Goal: Task Accomplishment & Management: Use online tool/utility

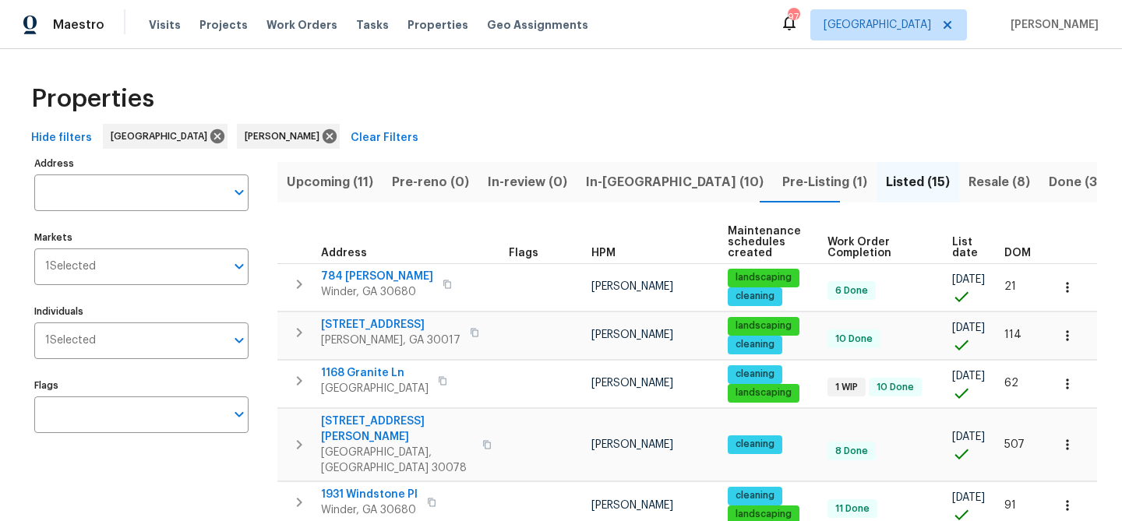
click at [620, 175] on span "In-reno (10)" at bounding box center [675, 182] width 178 height 22
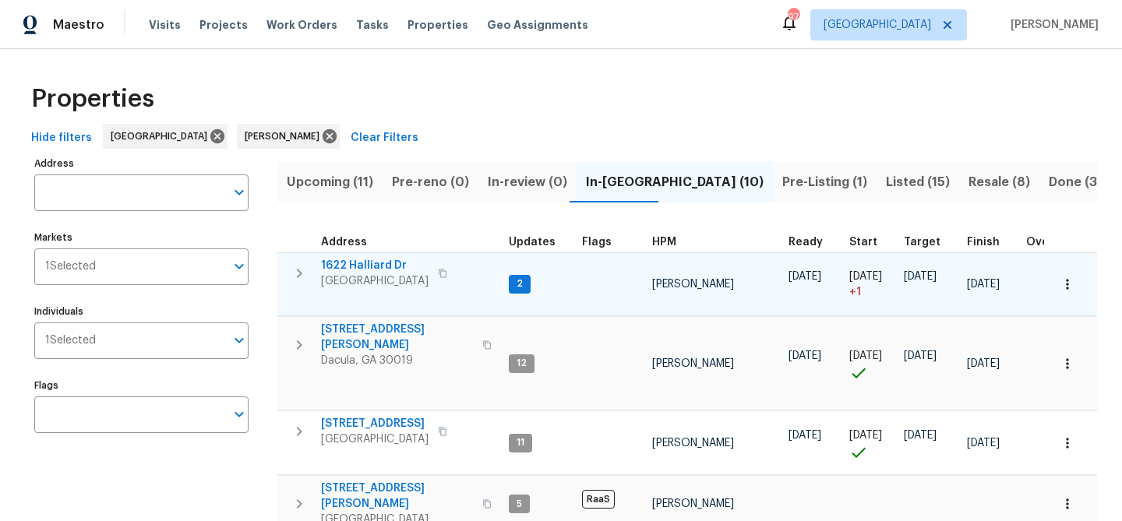
click at [369, 265] on span "1622 Halliard Dr" at bounding box center [375, 266] width 108 height 16
click at [368, 262] on span "1622 Halliard Dr" at bounding box center [375, 266] width 108 height 16
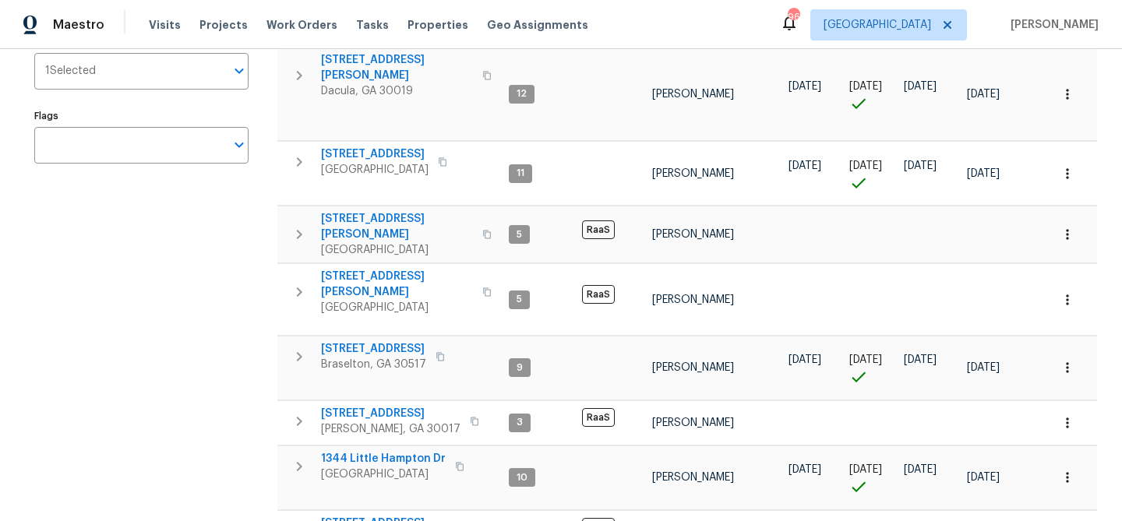
scroll to position [384, 0]
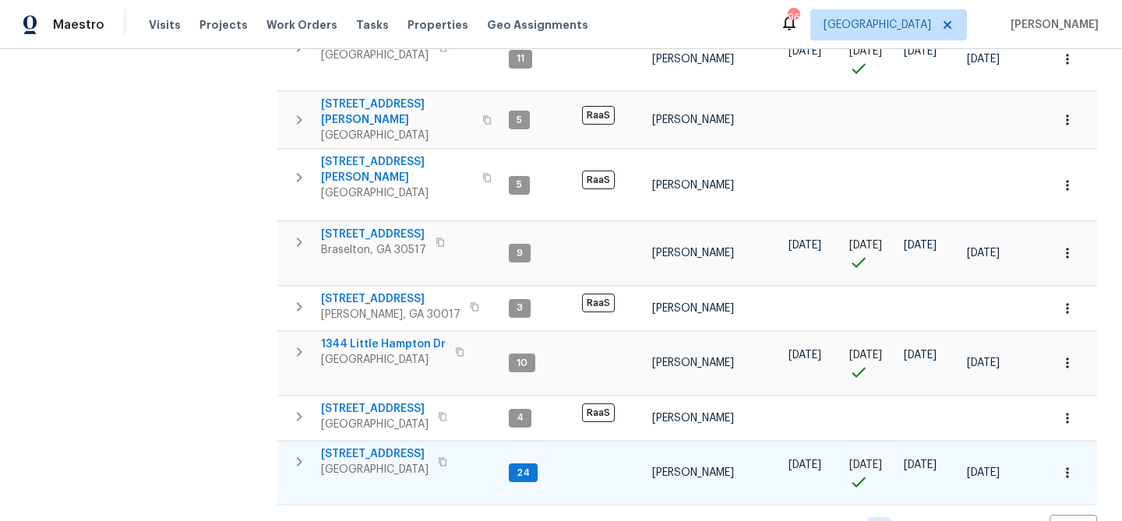
click at [368, 447] on span "135 Wakefield Dr" at bounding box center [375, 455] width 108 height 16
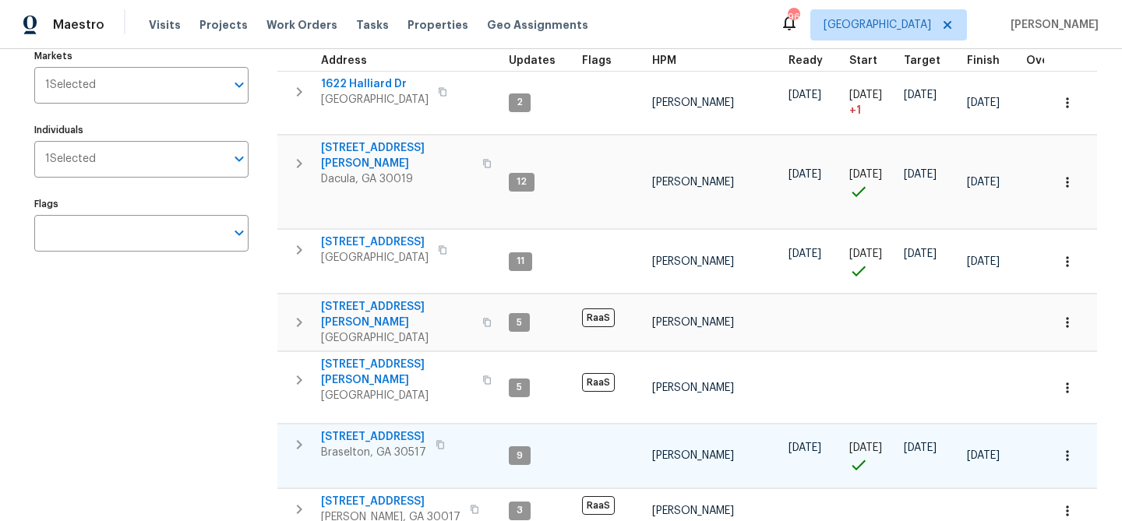
scroll to position [133, 0]
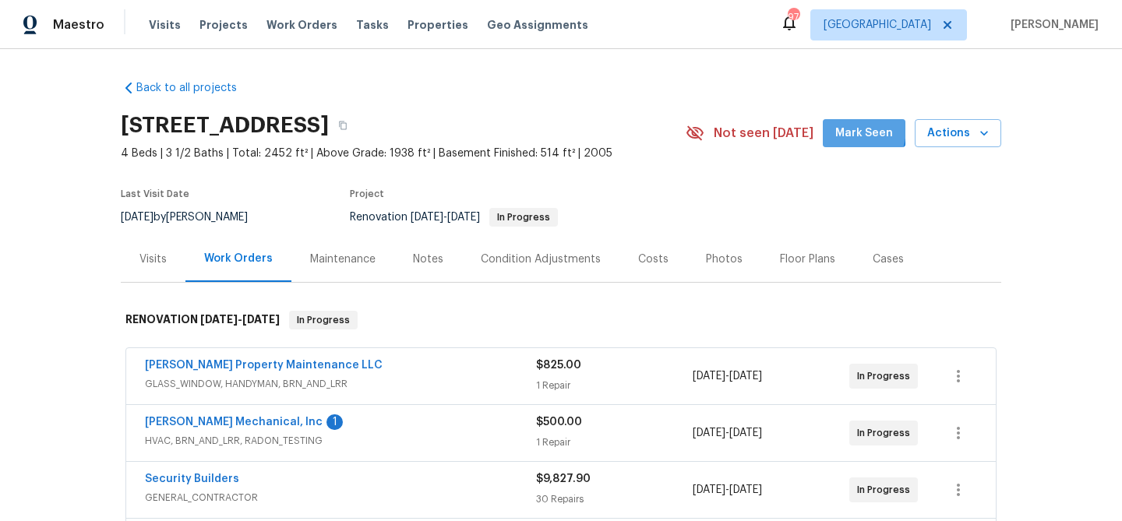
click at [842, 128] on span "Mark Seen" at bounding box center [864, 133] width 58 height 19
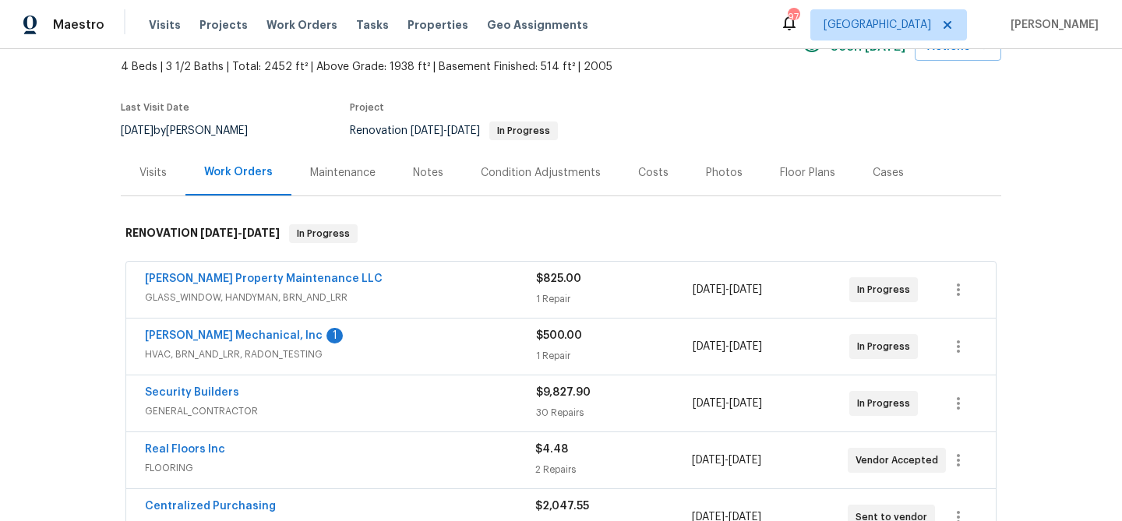
scroll to position [104, 0]
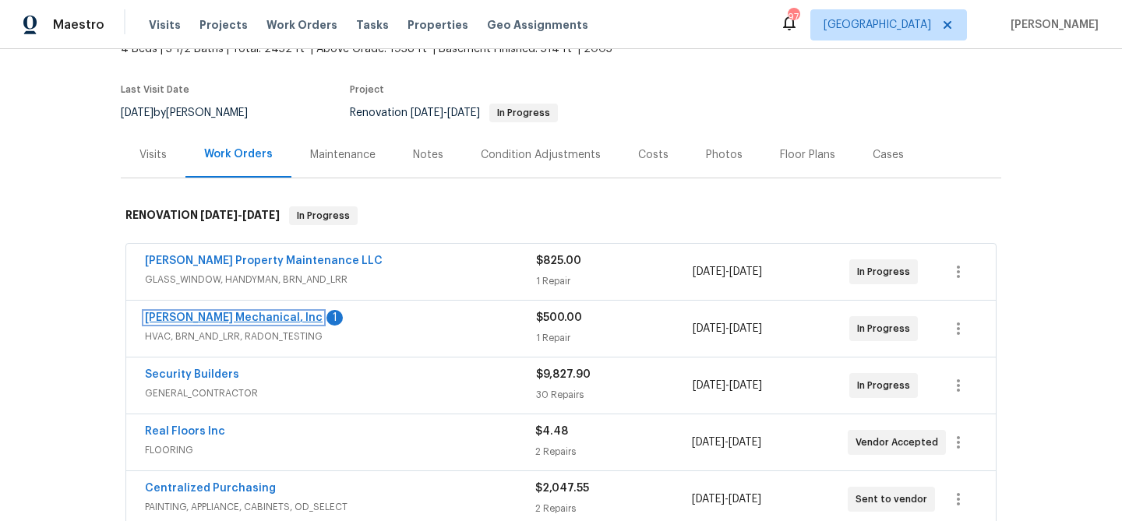
click at [232, 320] on link "[PERSON_NAME] Mechanical, Inc" at bounding box center [234, 318] width 178 height 11
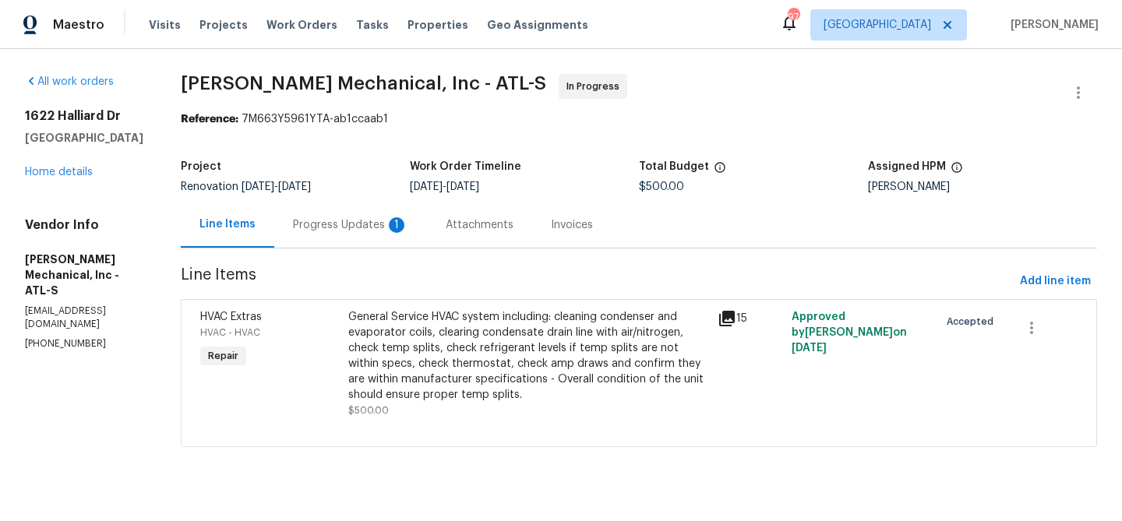
click at [369, 222] on div "Progress Updates 1" at bounding box center [350, 225] width 115 height 16
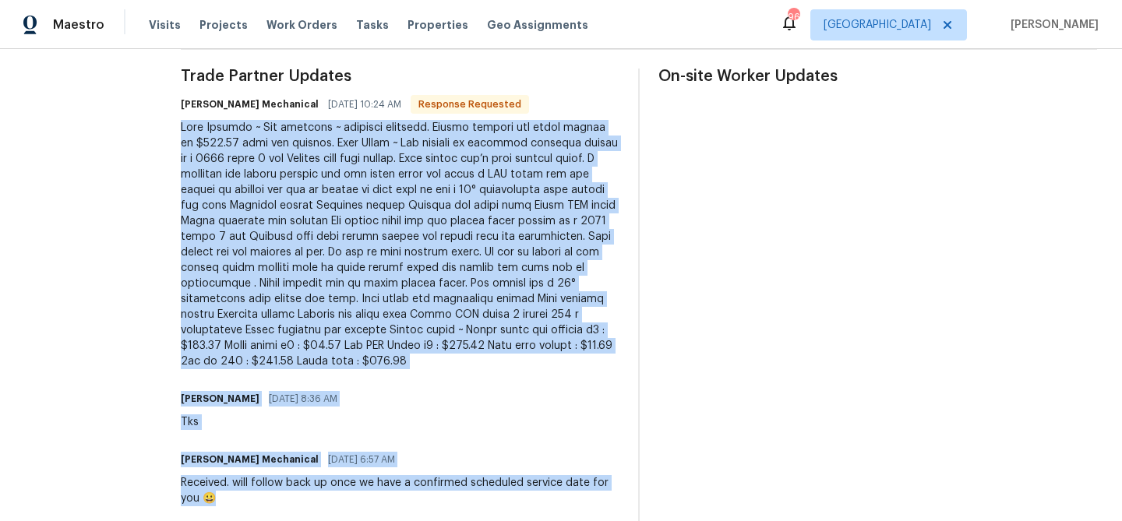
scroll to position [489, 0]
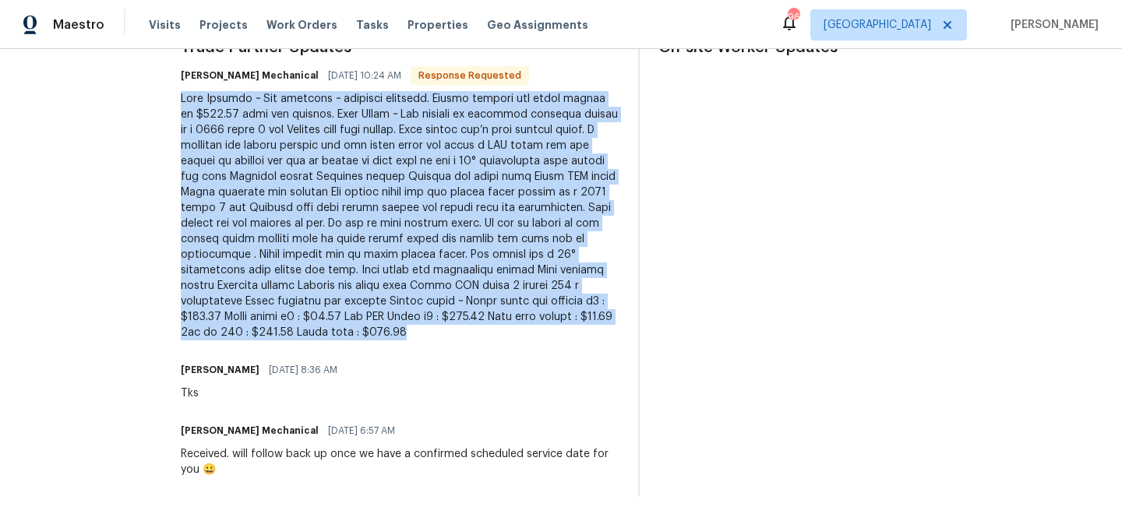
drag, startPoint x: 214, startPoint y: 263, endPoint x: 574, endPoint y: 337, distance: 368.3
click at [574, 337] on div at bounding box center [400, 215] width 439 height 249
copy div "Lore Ipsumdo ~ Sit ametcons ~ adipisci elitsedd. Eiusmo tempori utl etdol magna…"
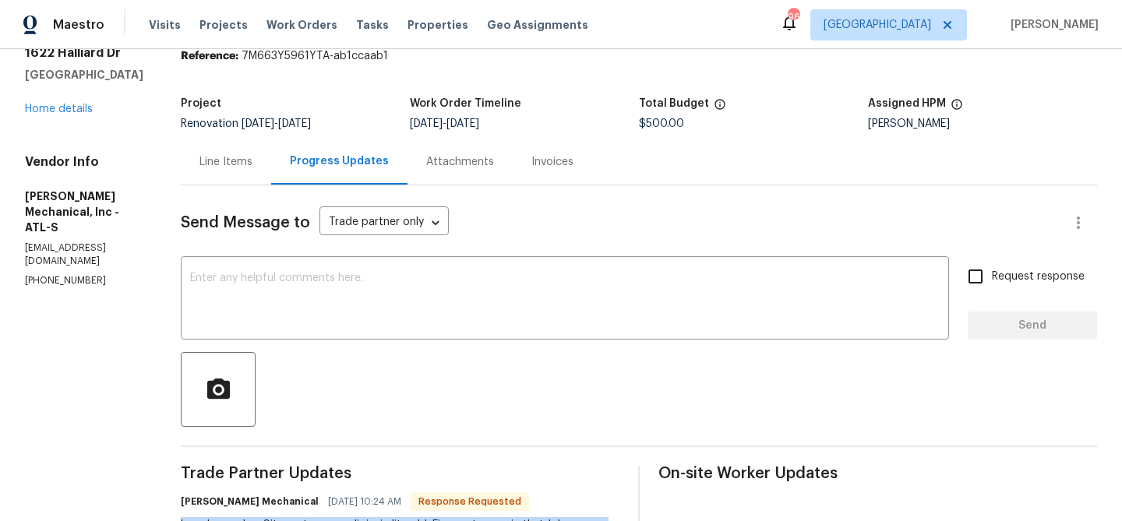
scroll to position [0, 0]
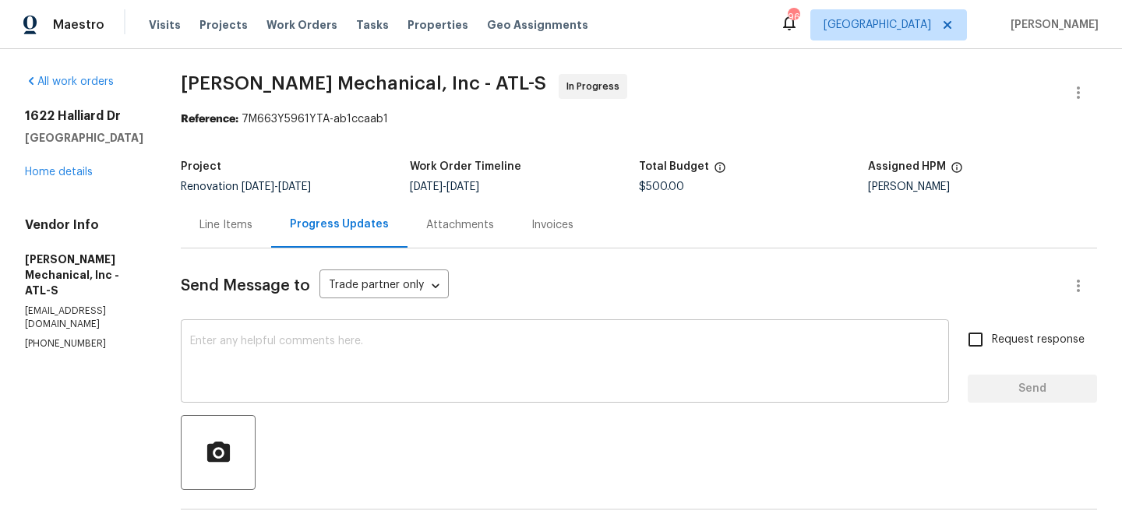
click at [345, 345] on textarea at bounding box center [565, 363] width 750 height 55
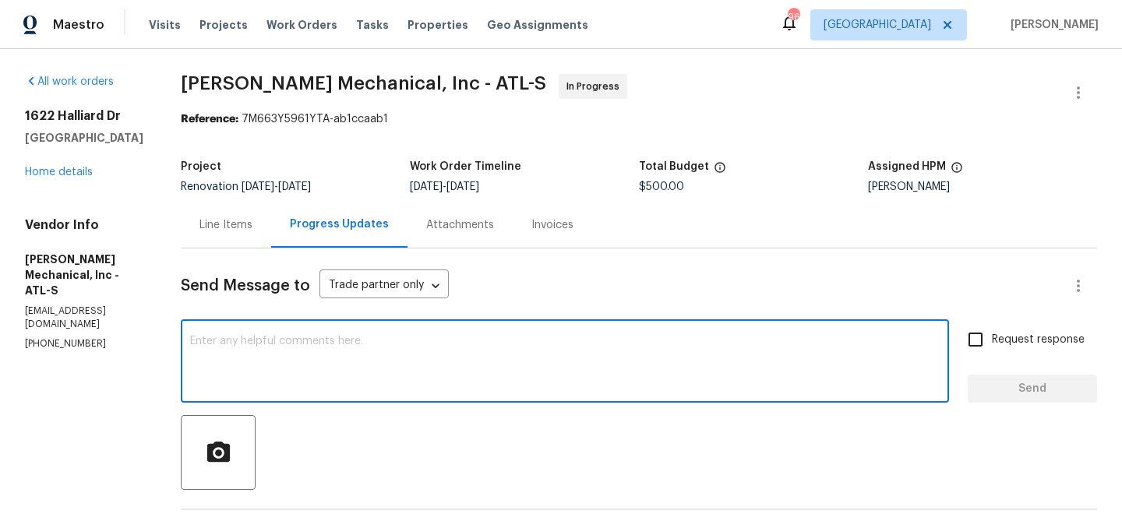
paste textarea "Good Morning ~ Job complete ~ pictures attached. Please approve the total amoun…"
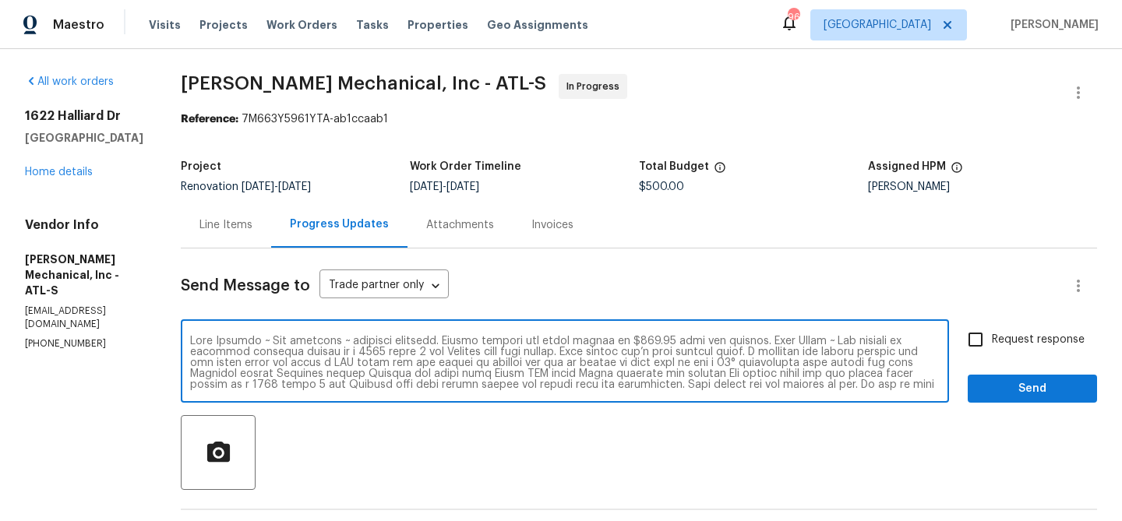
scroll to position [55, 0]
click at [588, 366] on textarea at bounding box center [565, 363] width 750 height 55
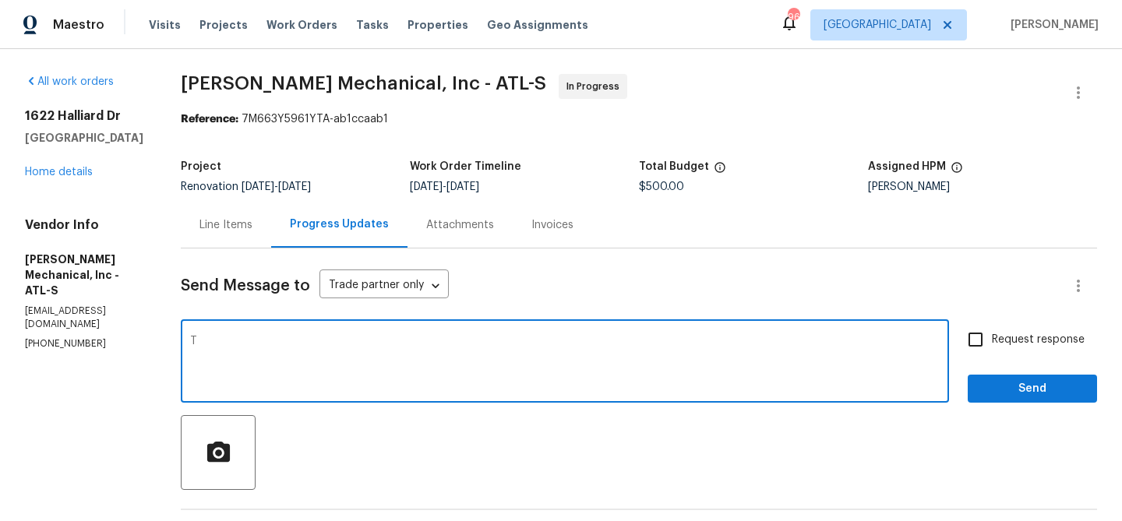
scroll to position [0, 0]
type textarea "Thank you! Updating the budget now."
click at [1012, 392] on span "Send" at bounding box center [1032, 389] width 104 height 19
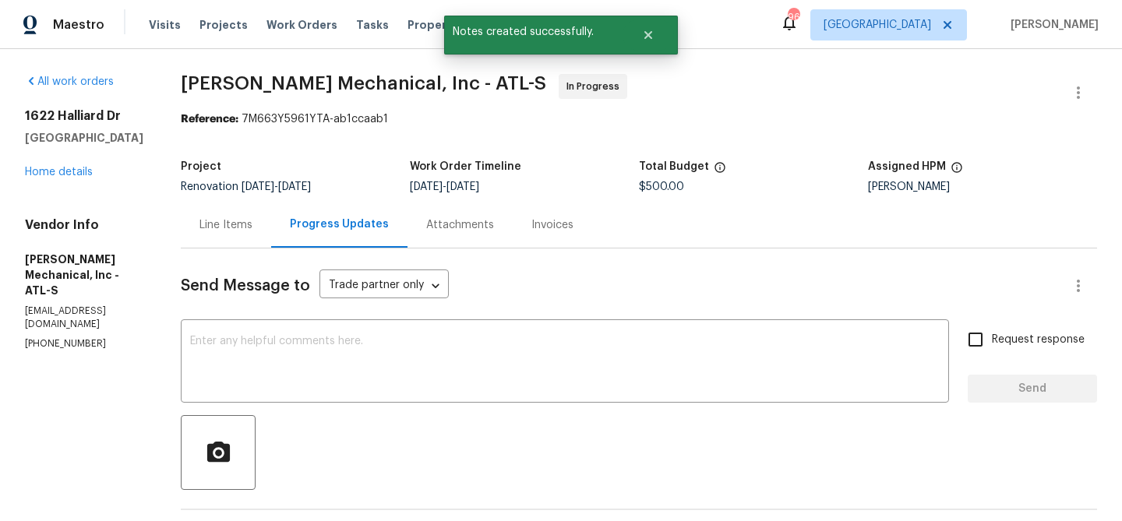
click at [253, 225] on div "Line Items" at bounding box center [226, 225] width 53 height 16
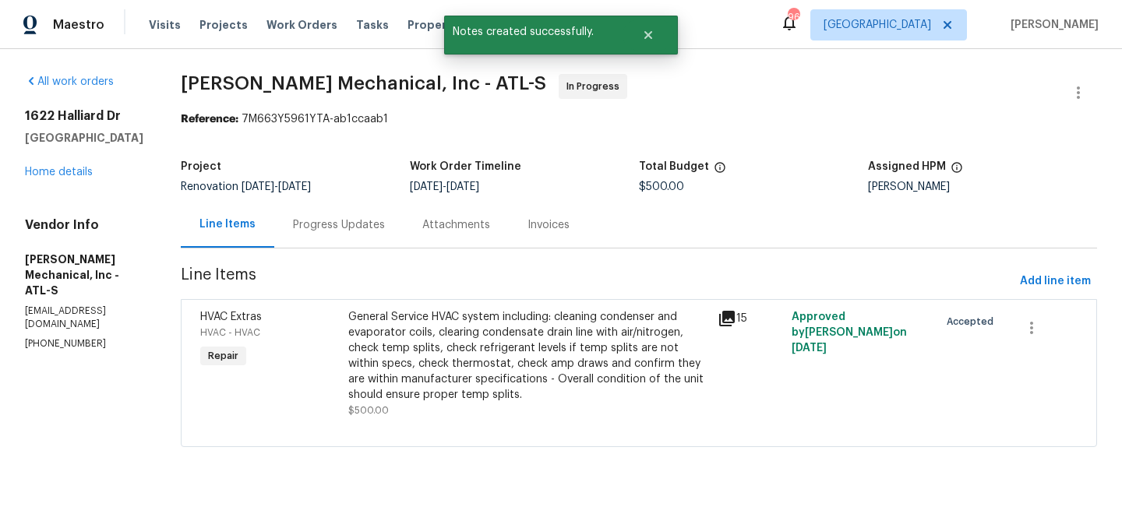
click at [398, 334] on div "General Service HVAC system including: cleaning condenser and evaporator coils,…" at bounding box center [528, 356] width 360 height 94
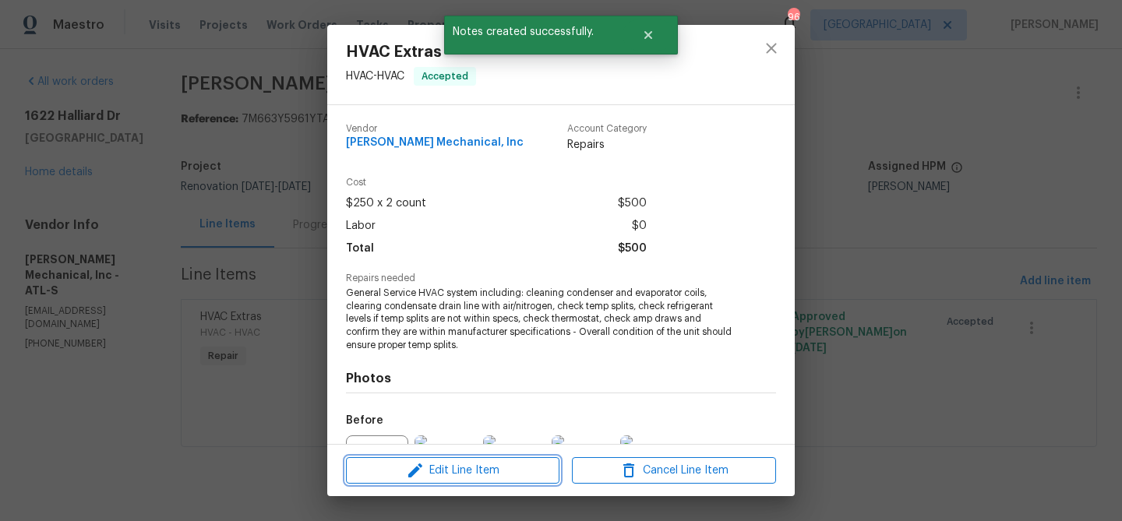
click at [449, 458] on button "Edit Line Item" at bounding box center [453, 470] width 214 height 27
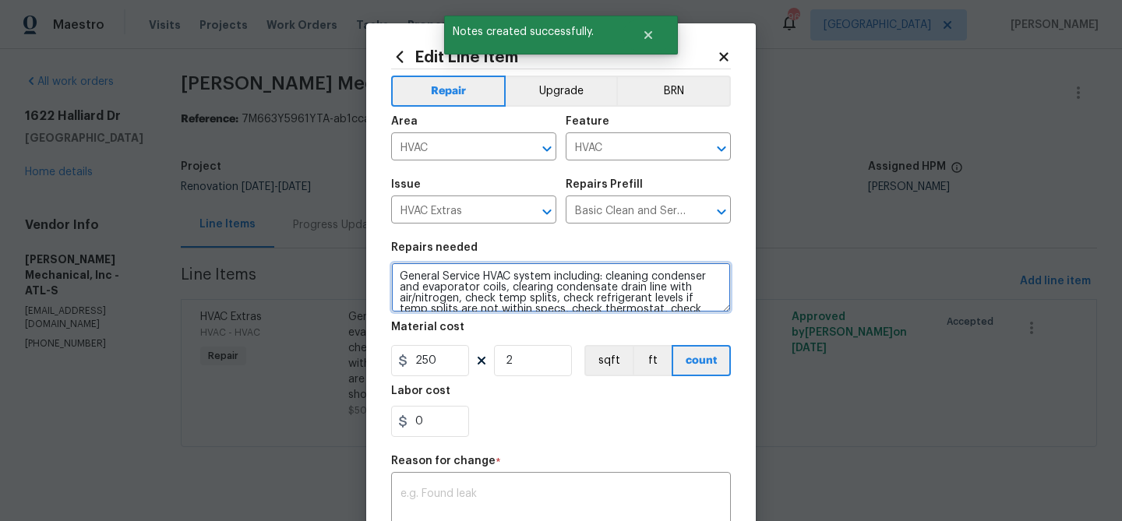
click at [450, 274] on textarea "General Service HVAC system including: cleaning condenser and evaporator coils,…" at bounding box center [561, 288] width 340 height 50
paste textarea "ood Morning ~ Job complete ~ pictures attached. Please approve the total amount…"
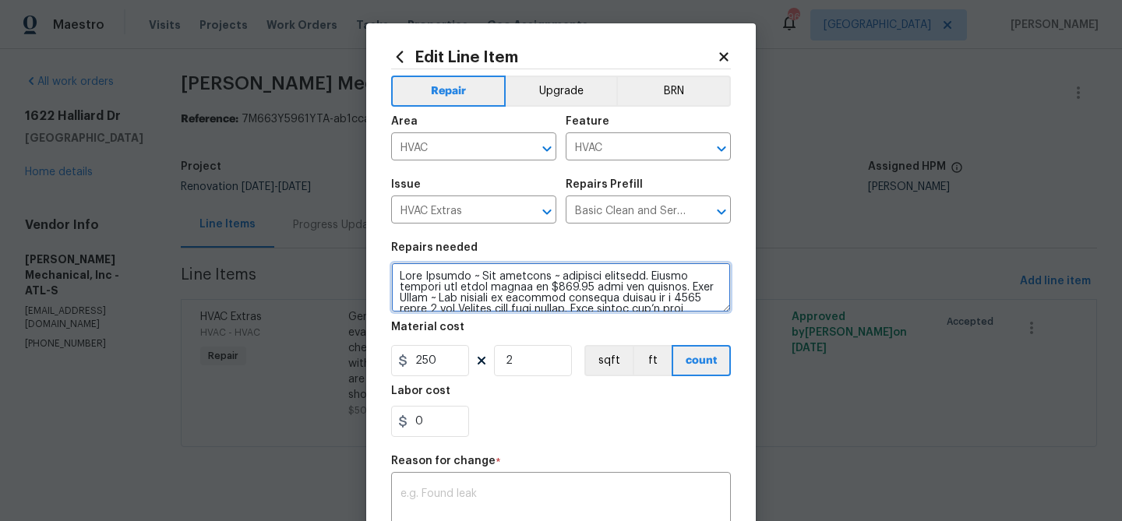
scroll to position [200, 0]
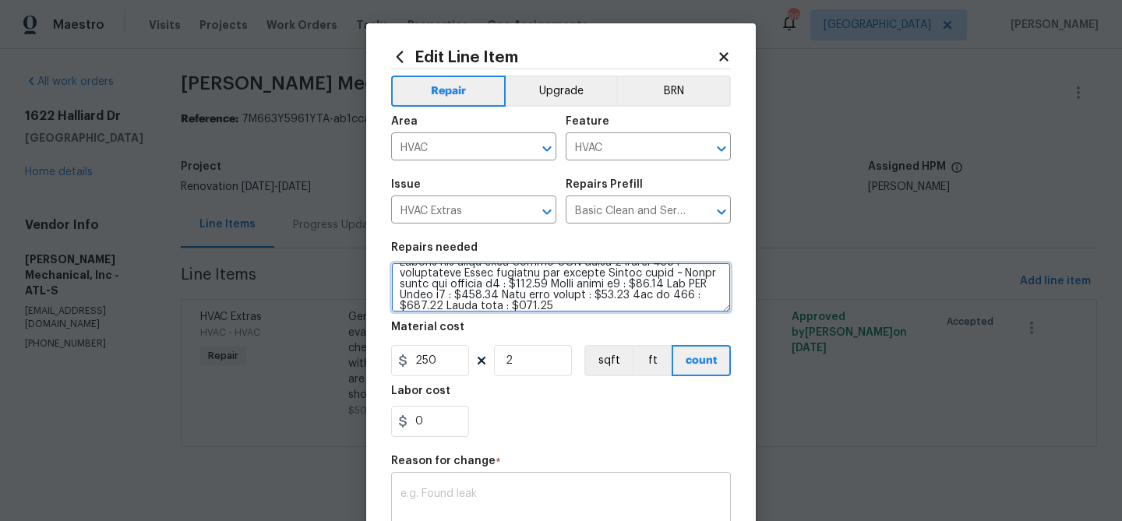
type textarea "Good Morning ~ Job complete ~ pictures attached. Please approve the total amoun…"
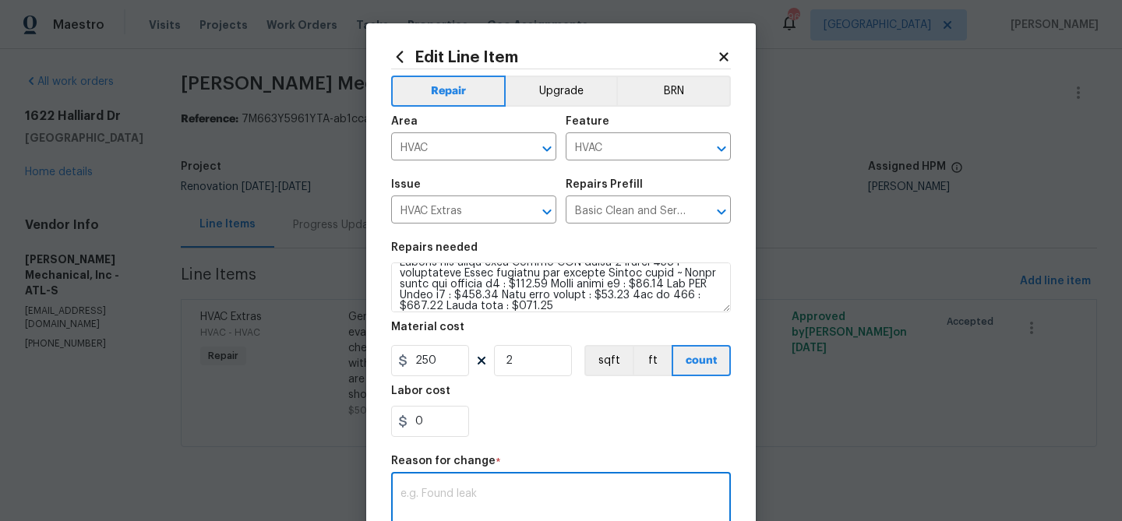
click at [426, 490] on textarea at bounding box center [561, 505] width 321 height 33
paste textarea "Good Morning ~ Job complete ~ pictures attached. Please approve the total amoun…"
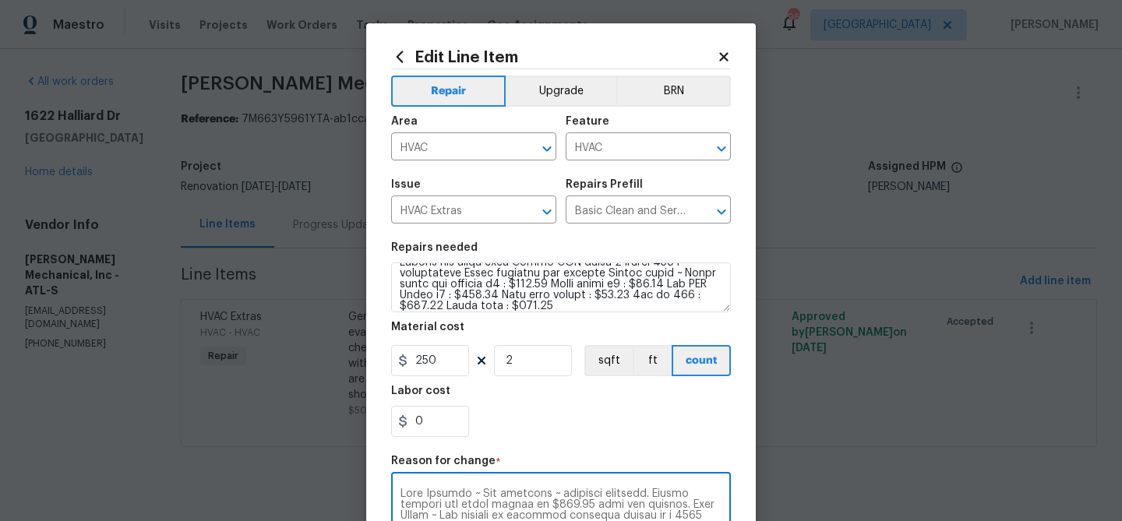
scroll to position [1, 0]
type textarea "Good Morning ~ Job complete ~ pictures attached. Please approve the total amoun…"
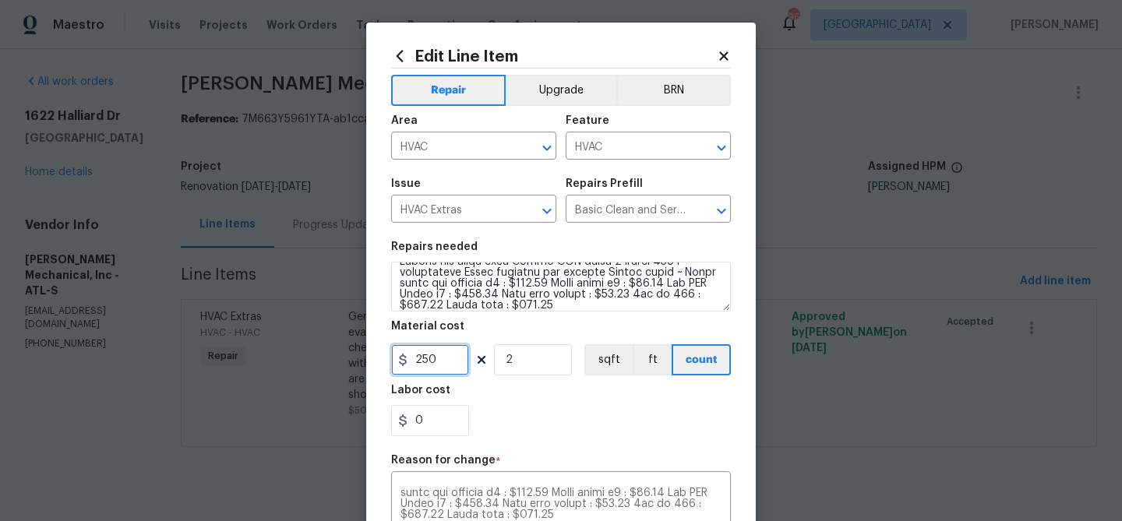
click at [424, 361] on input "250" at bounding box center [430, 359] width 78 height 31
type input "988"
click at [514, 359] on input "2" at bounding box center [533, 359] width 78 height 31
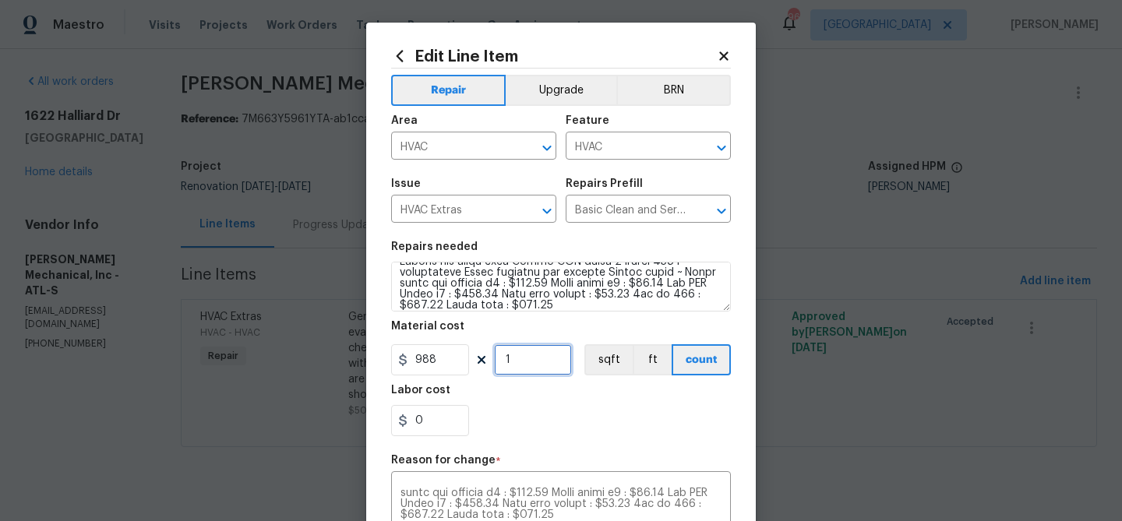
type input "1"
click at [567, 420] on div "0" at bounding box center [561, 420] width 340 height 31
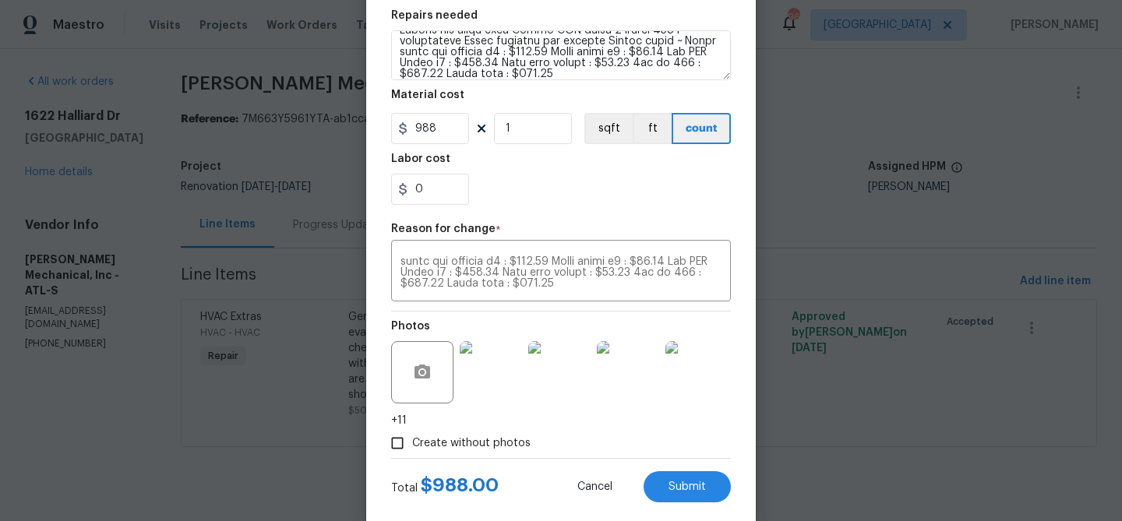
scroll to position [253, 0]
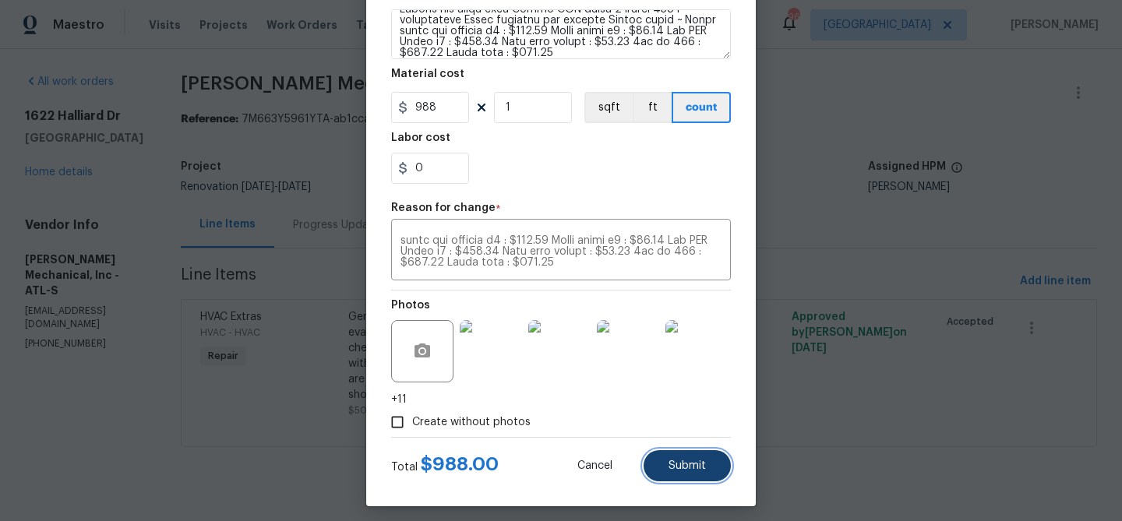
click at [682, 473] on button "Submit" at bounding box center [687, 465] width 87 height 31
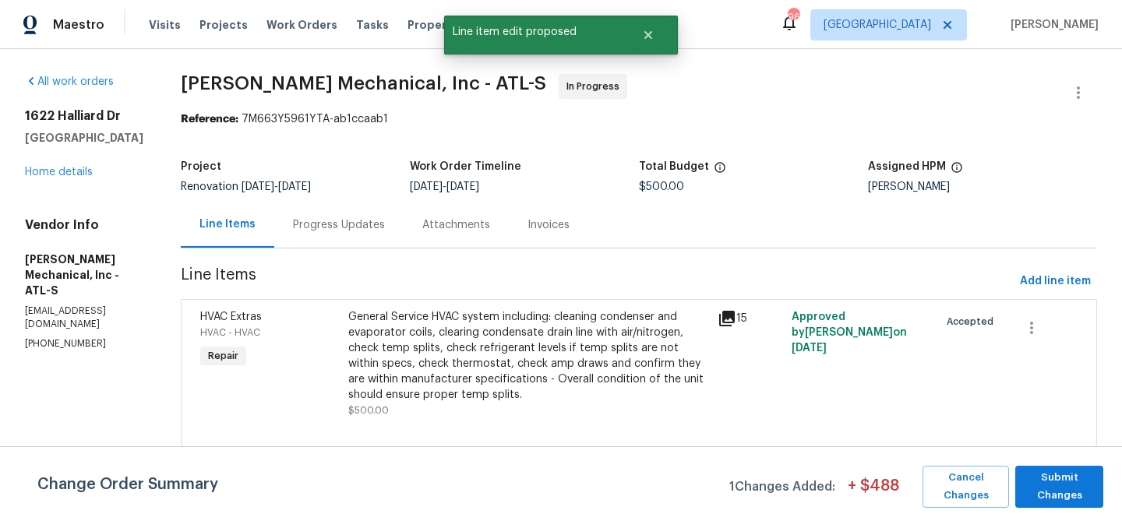
scroll to position [0, 0]
click at [1065, 475] on span "Submit Changes" at bounding box center [1059, 487] width 72 height 36
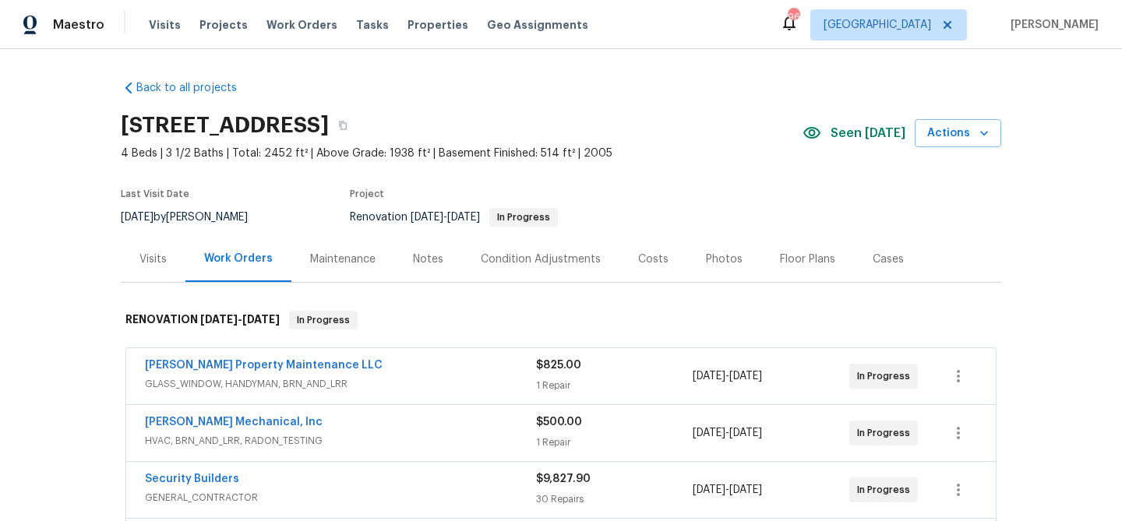
click at [425, 256] on div "Notes" at bounding box center [428, 260] width 30 height 16
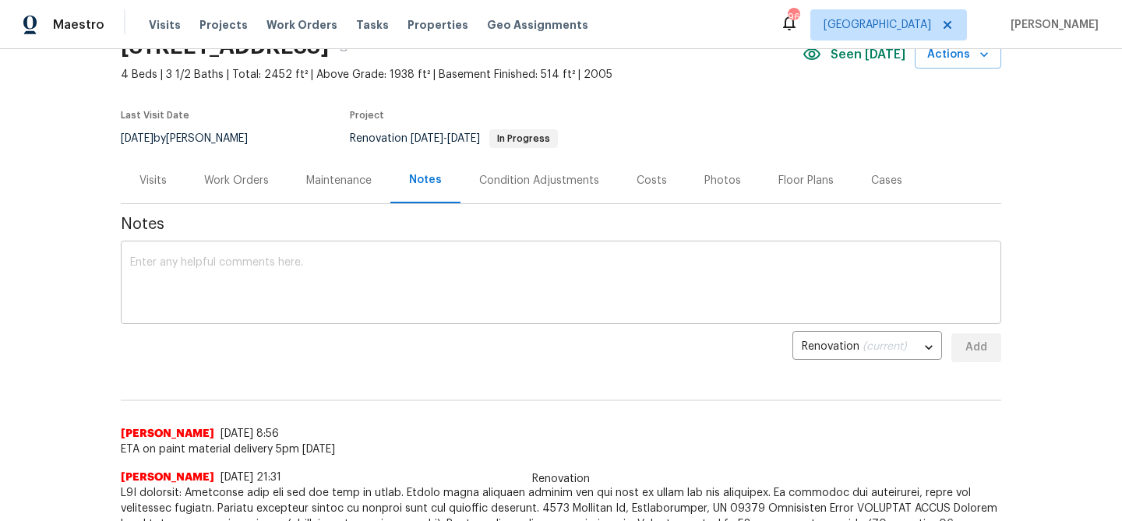
scroll to position [221, 0]
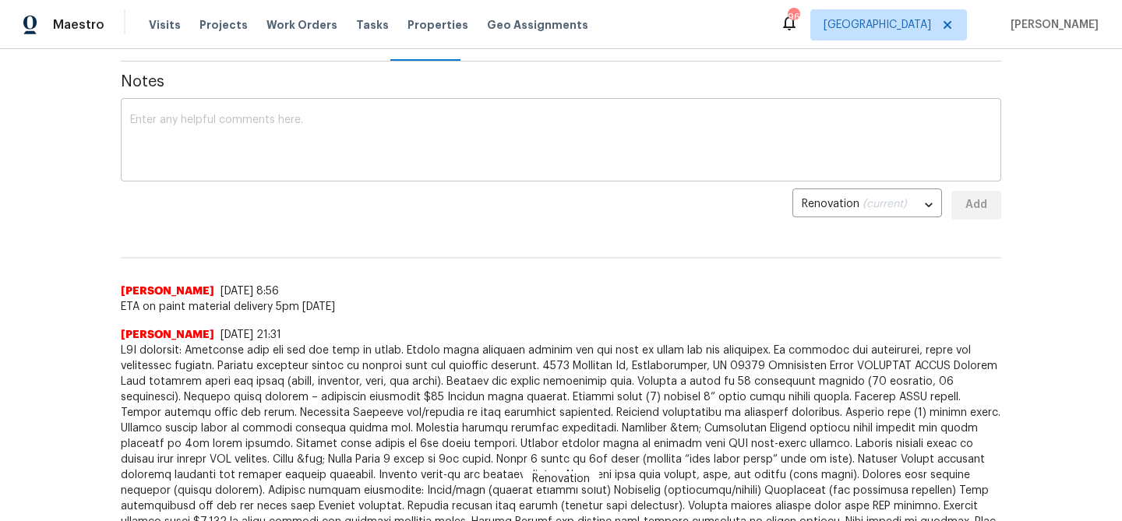
click at [322, 155] on textarea at bounding box center [561, 142] width 862 height 55
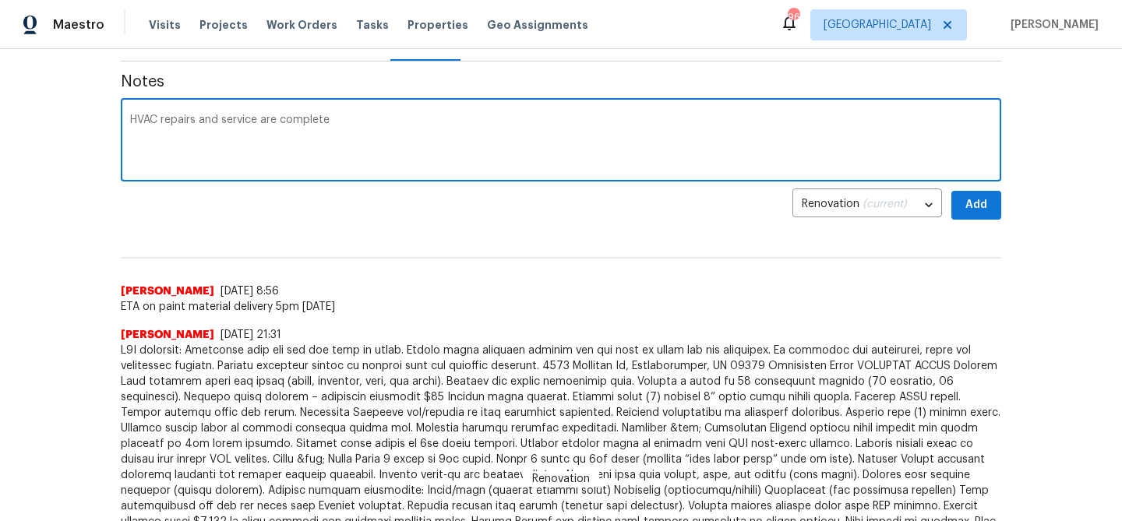
type textarea "HVAC repairs and service are complete"
click at [987, 201] on span "Add" at bounding box center [976, 205] width 25 height 19
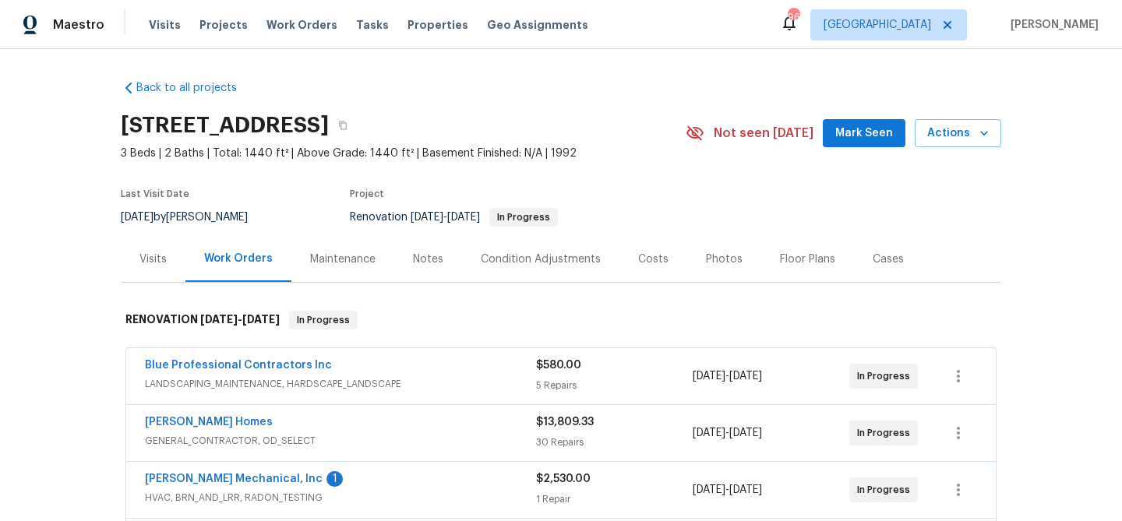
click at [858, 141] on span "Mark Seen" at bounding box center [864, 133] width 58 height 19
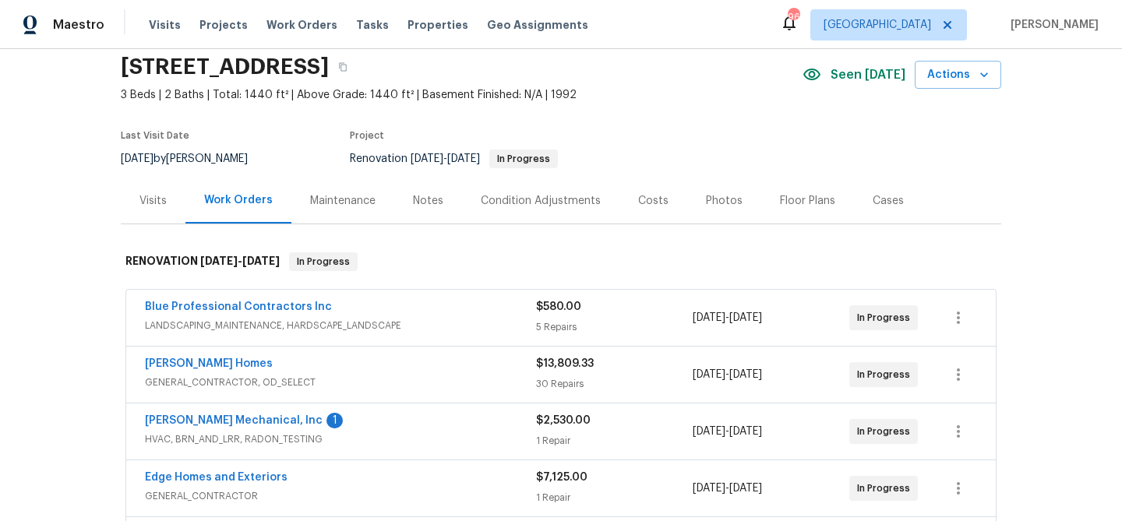
scroll to position [120, 0]
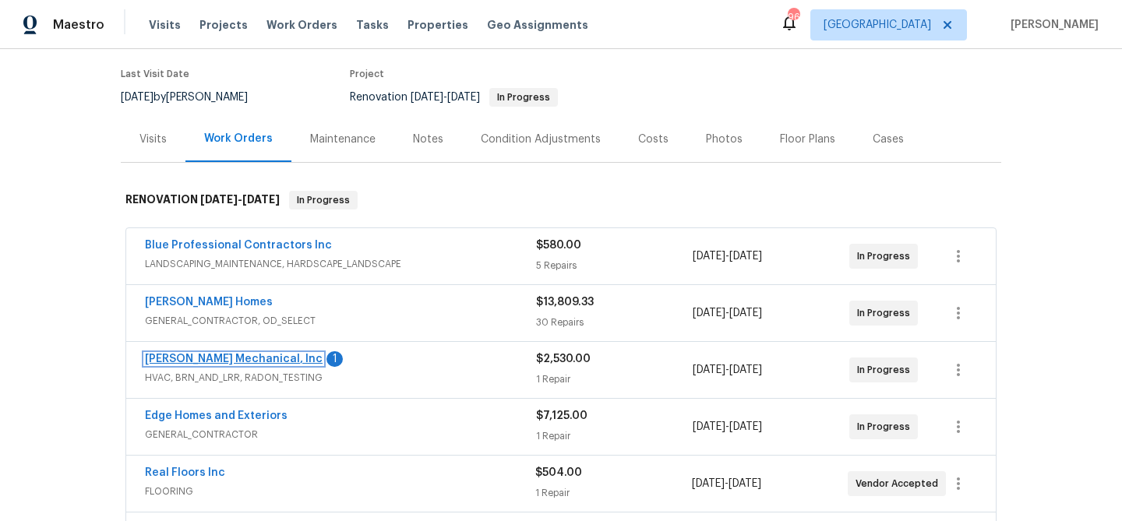
click at [223, 356] on link "JH Martin Mechanical, Inc" at bounding box center [234, 359] width 178 height 11
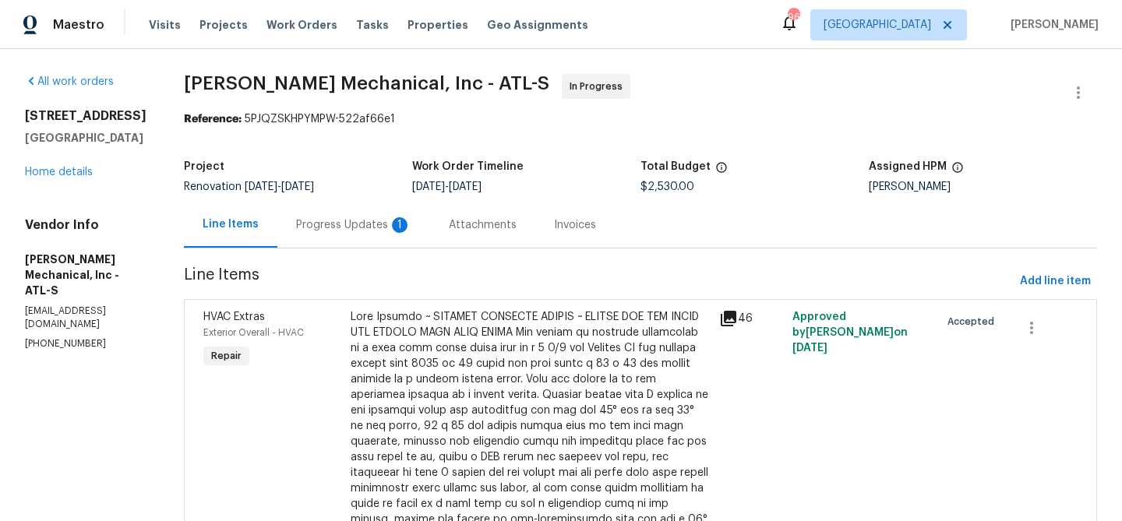
click at [394, 221] on div "Progress Updates 1" at bounding box center [353, 225] width 115 height 16
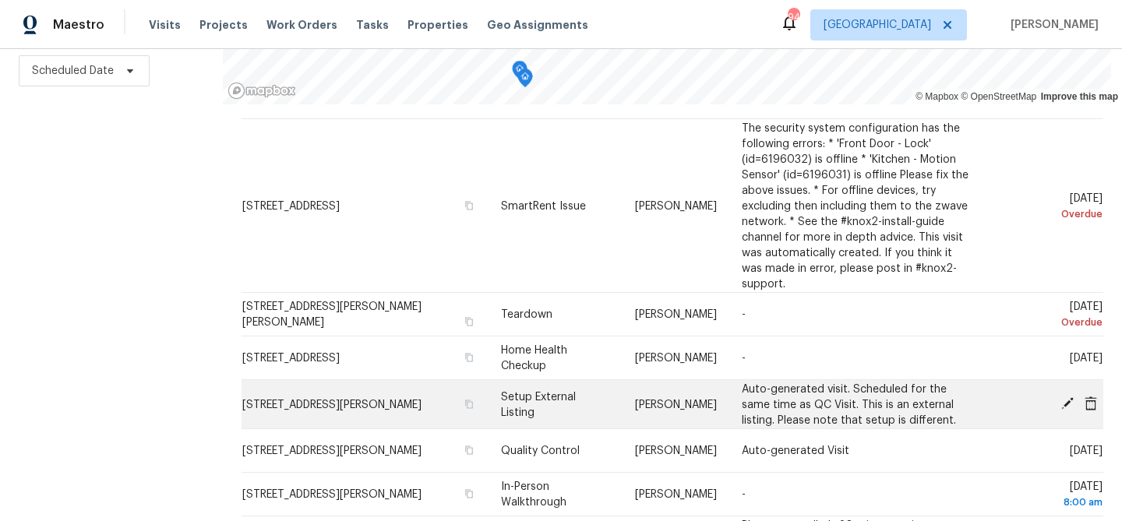
scroll to position [49, 0]
